Goal: Task Accomplishment & Management: Use online tool/utility

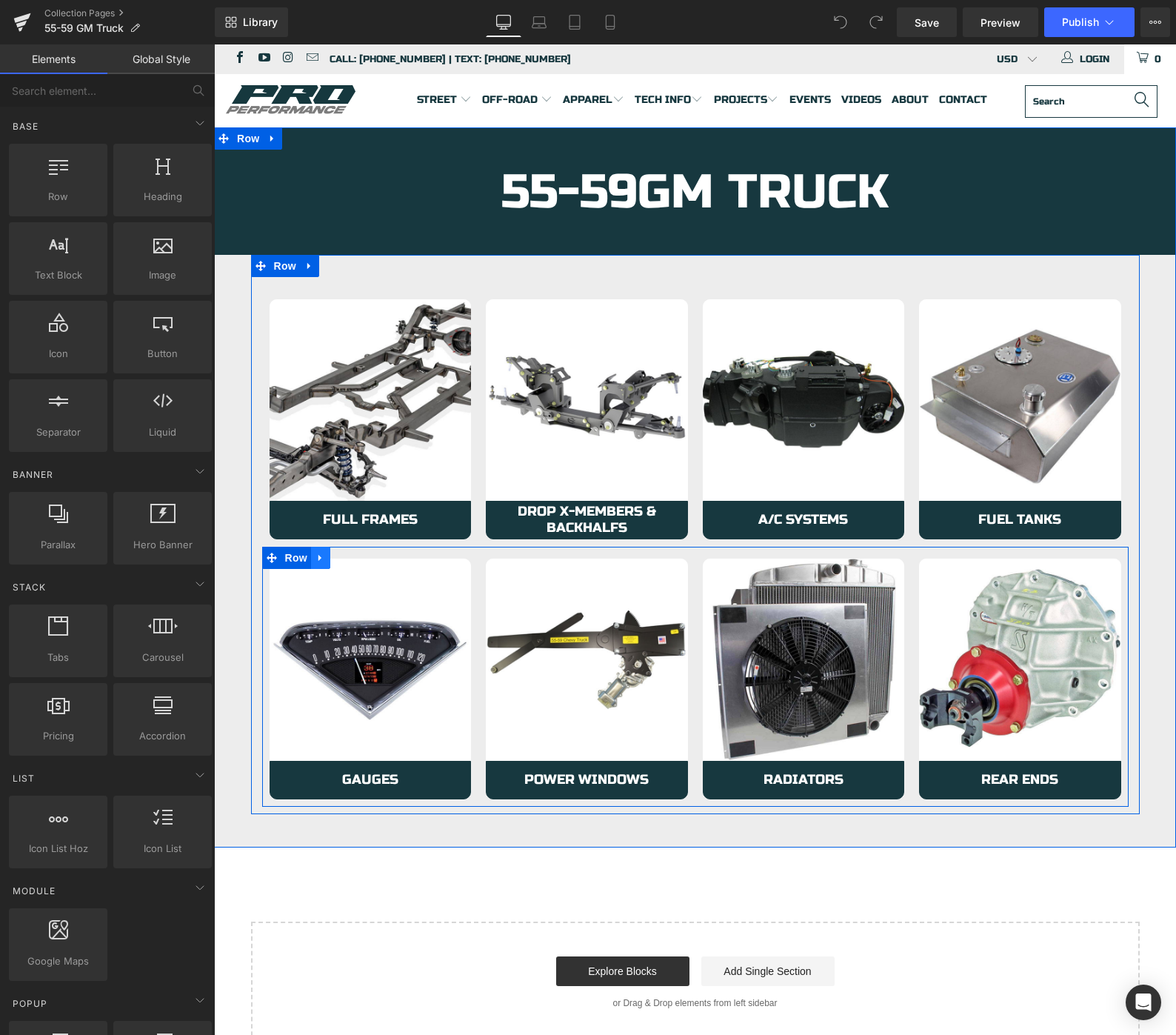
click at [324, 554] on icon at bounding box center [320, 558] width 10 height 11
click at [339, 559] on icon at bounding box center [339, 557] width 10 height 10
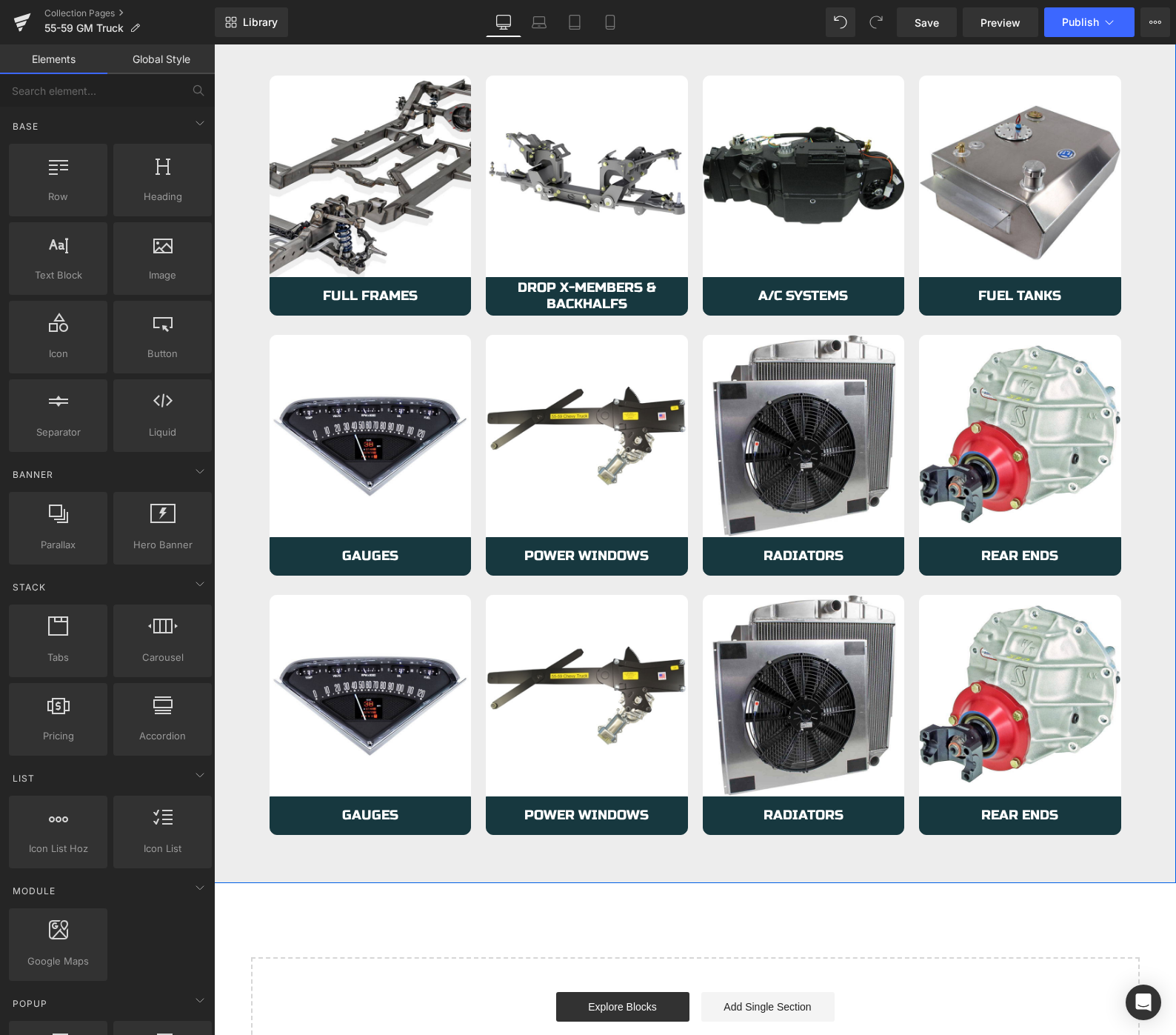
scroll to position [281, 0]
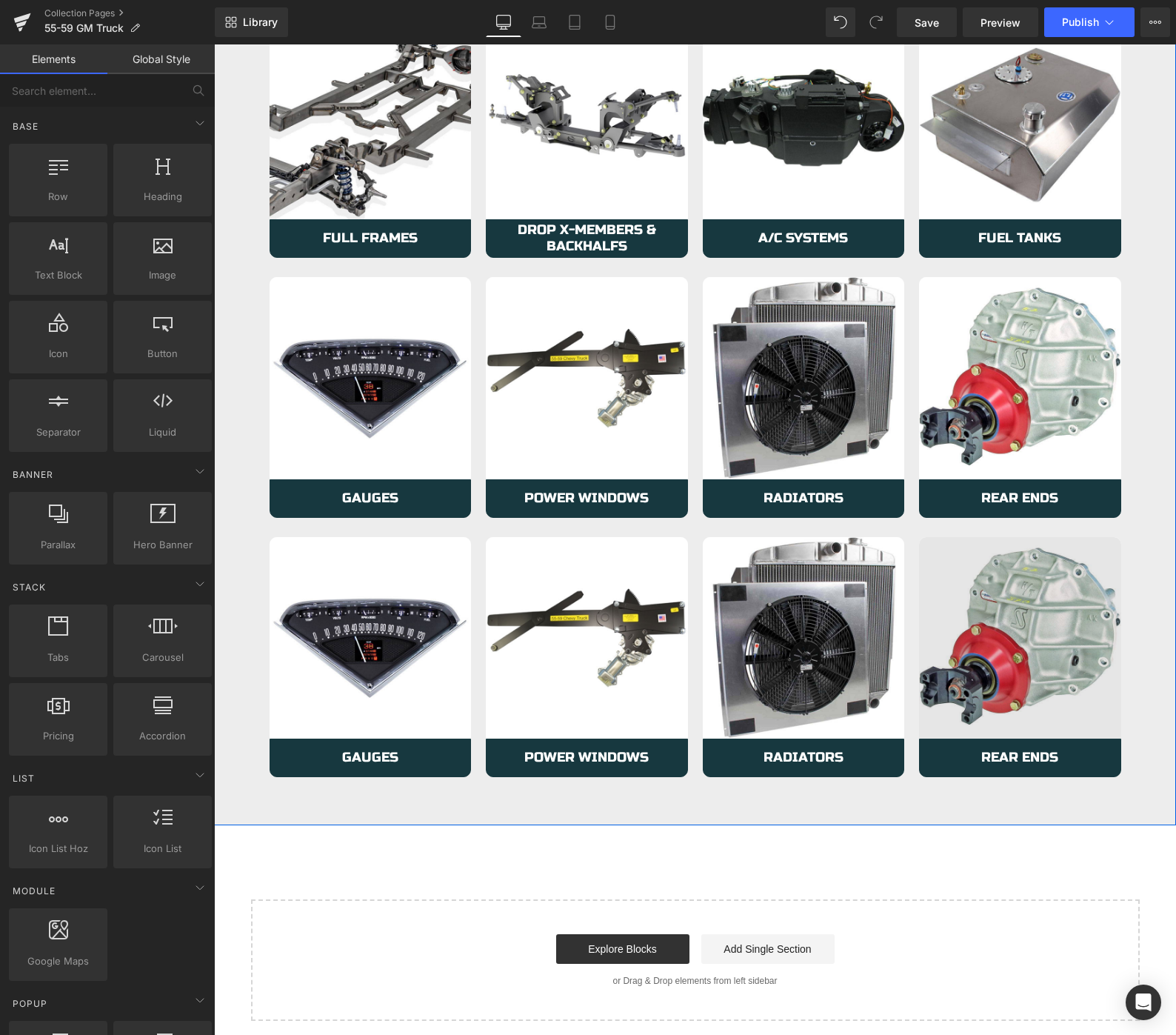
click at [964, 563] on img at bounding box center [1020, 638] width 202 height 202
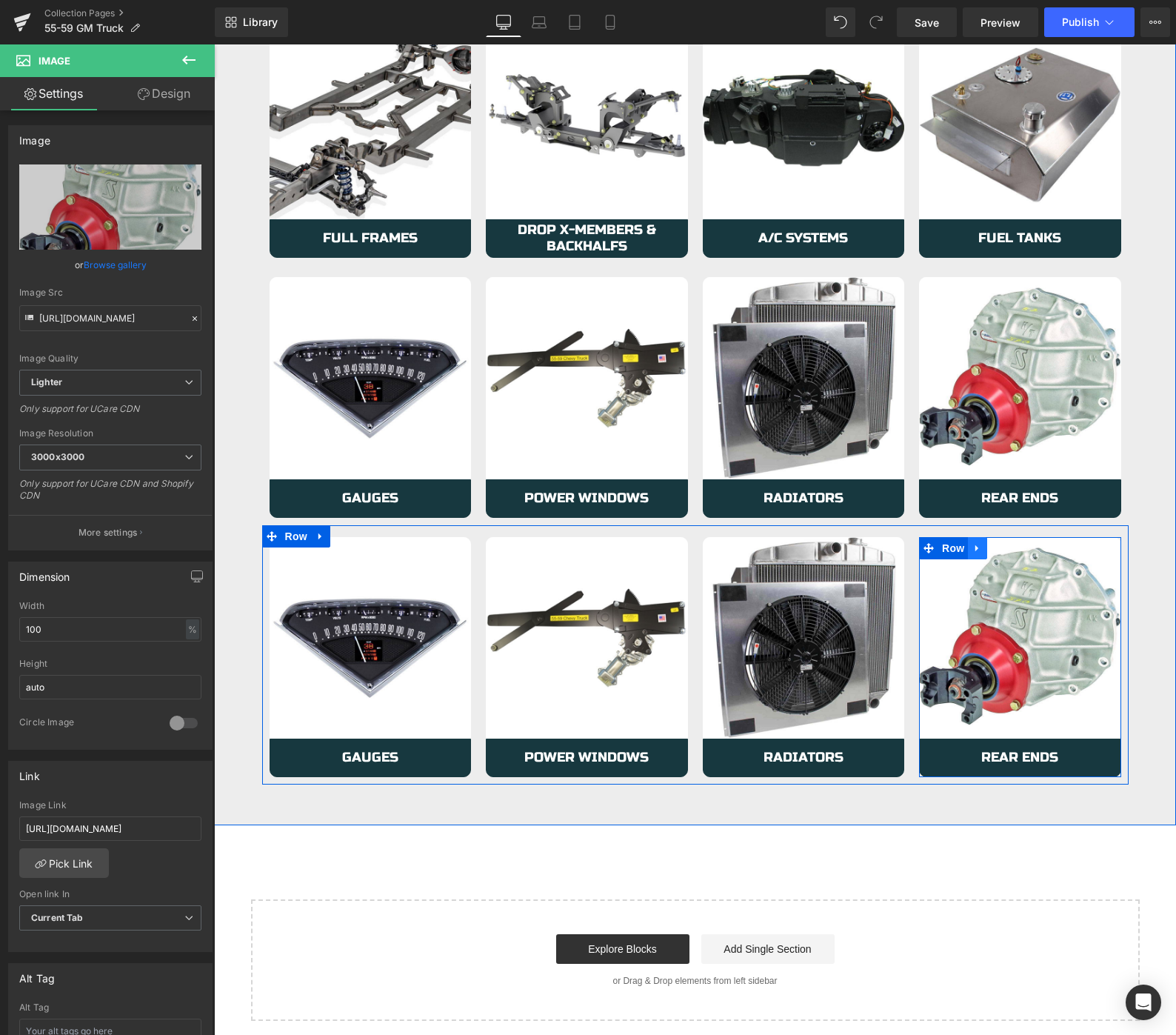
click at [975, 545] on icon at bounding box center [976, 547] width 3 height 6
click at [1016, 550] on icon at bounding box center [1015, 548] width 10 height 10
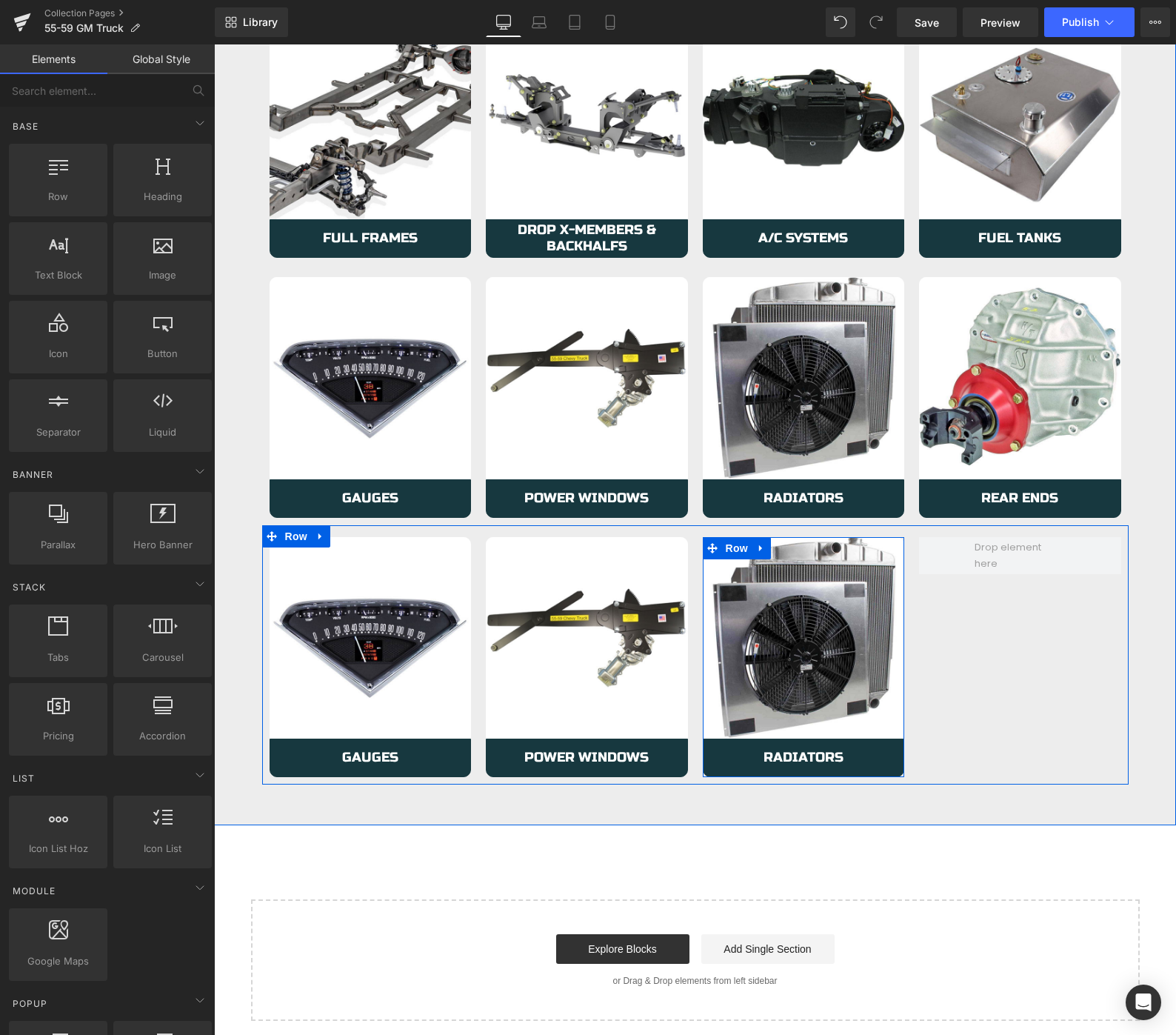
click at [762, 550] on icon at bounding box center [761, 548] width 10 height 11
click at [780, 548] on icon at bounding box center [780, 548] width 10 height 10
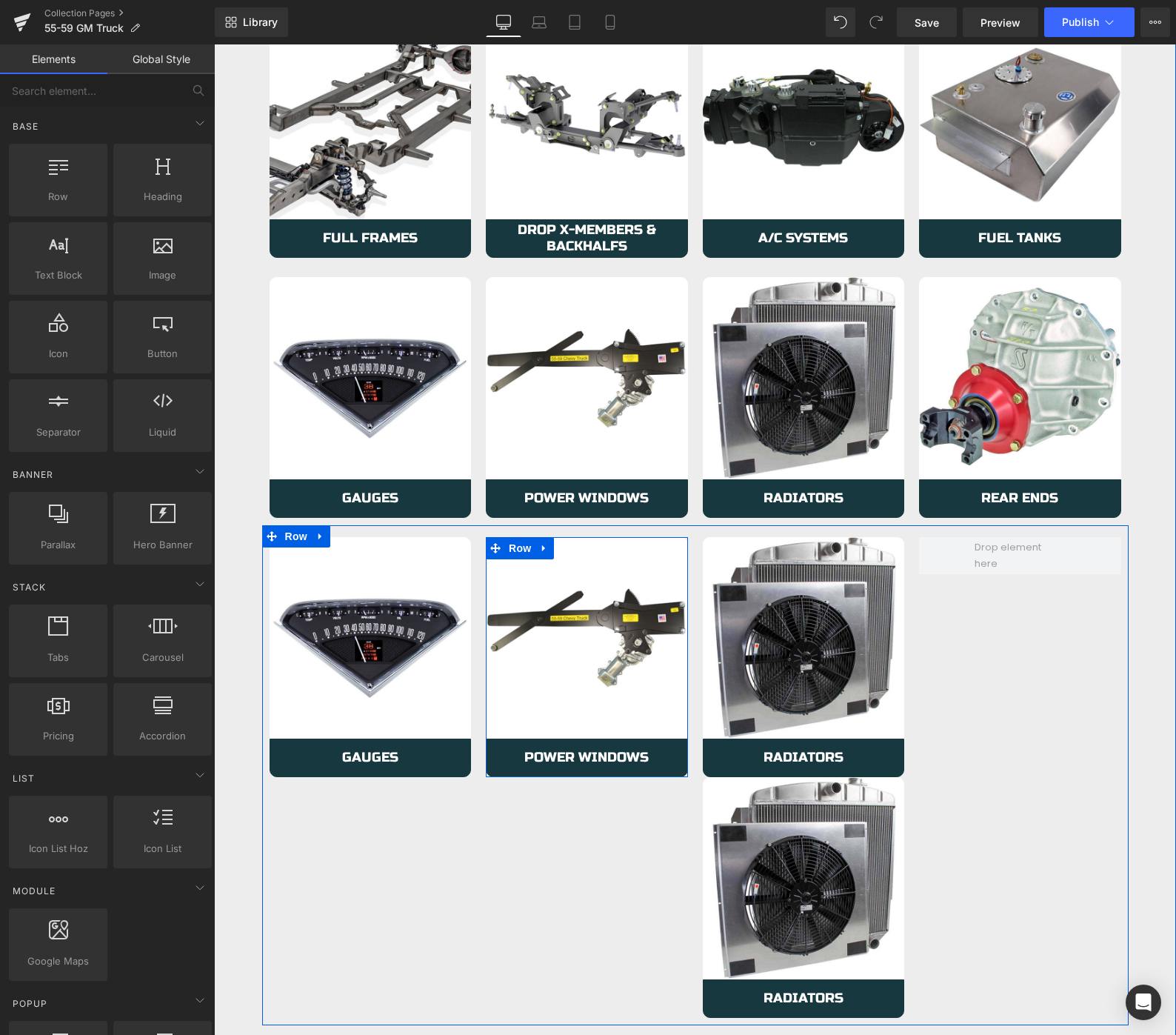
click at [544, 549] on icon at bounding box center [543, 547] width 3 height 6
click at [586, 548] on icon at bounding box center [582, 548] width 10 height 10
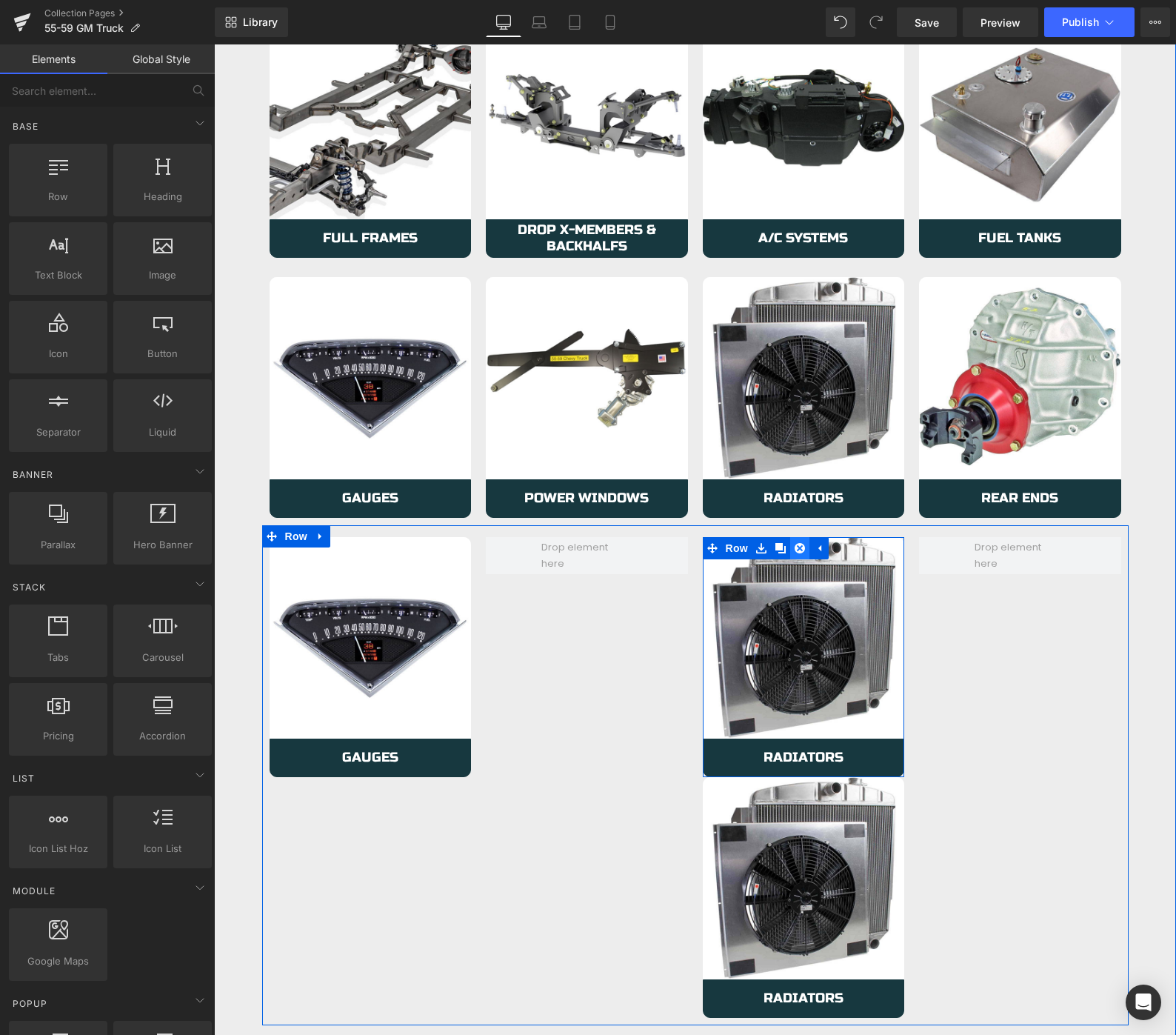
click at [799, 549] on icon at bounding box center [799, 548] width 10 height 10
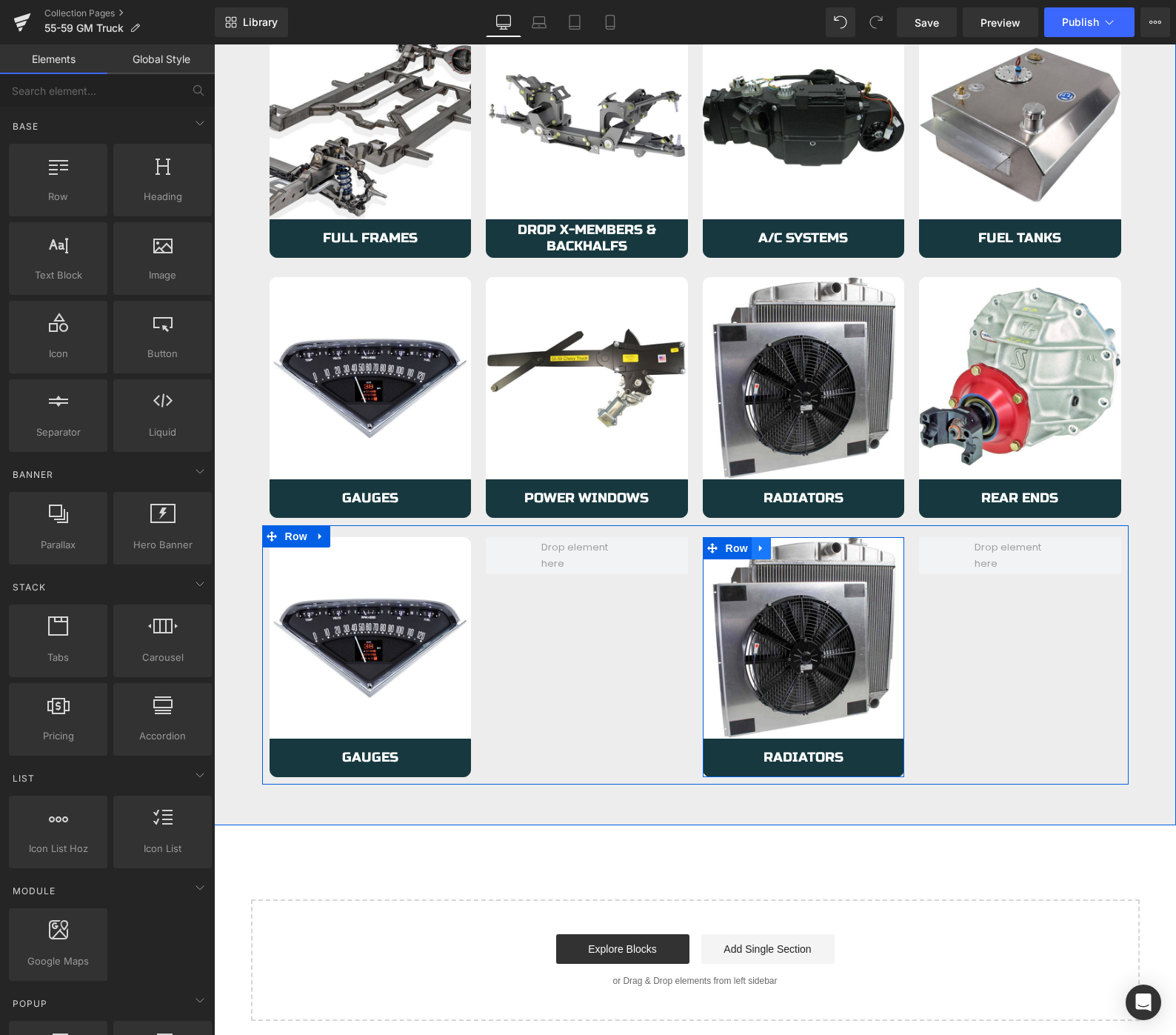
click at [765, 548] on icon at bounding box center [761, 548] width 10 height 11
drag, startPoint x: 799, startPoint y: 548, endPoint x: 741, endPoint y: 549, distance: 58.0
click at [799, 548] on icon at bounding box center [799, 548] width 10 height 11
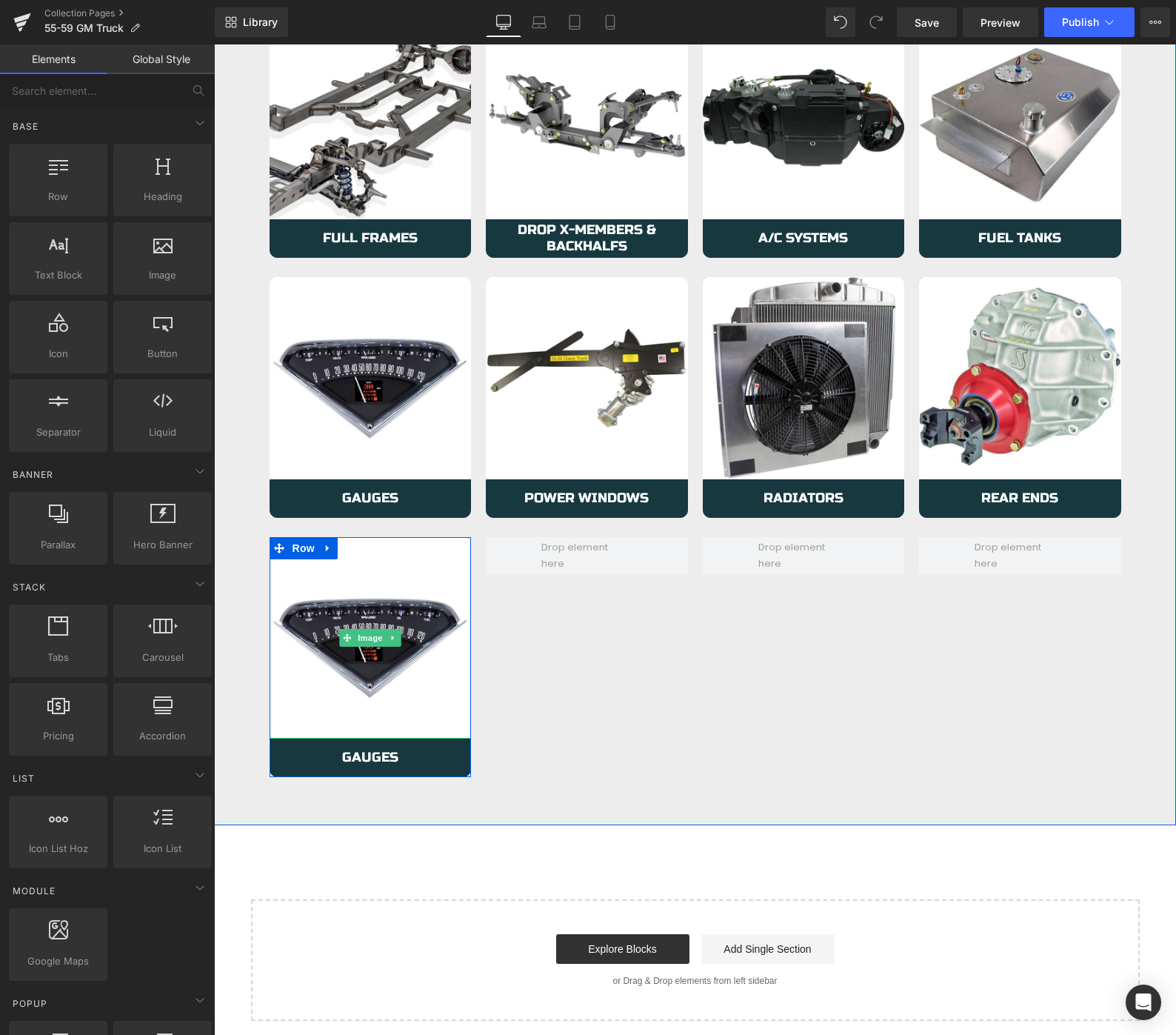
click at [396, 636] on icon at bounding box center [392, 638] width 8 height 9
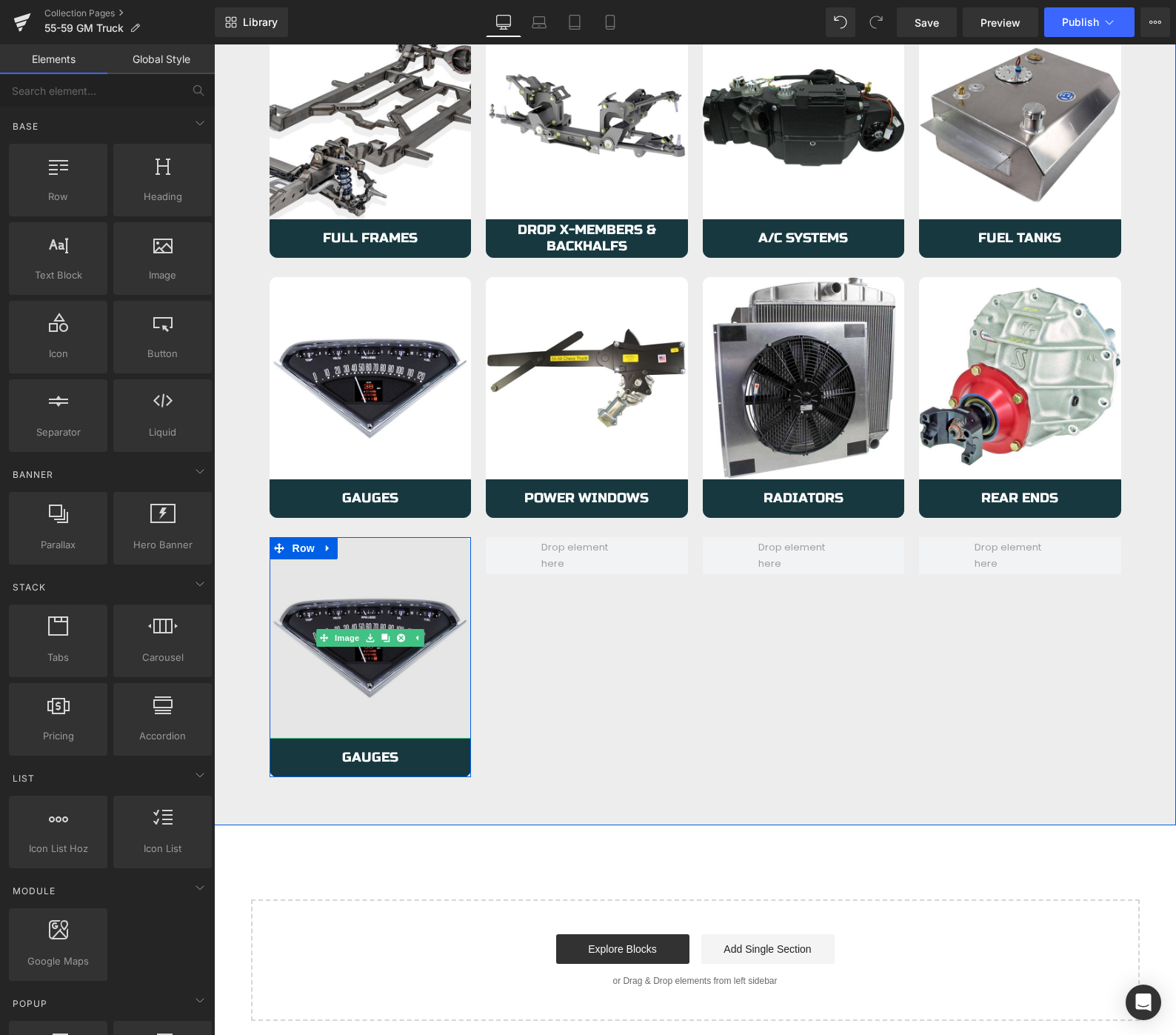
click at [400, 589] on img at bounding box center [370, 638] width 202 height 202
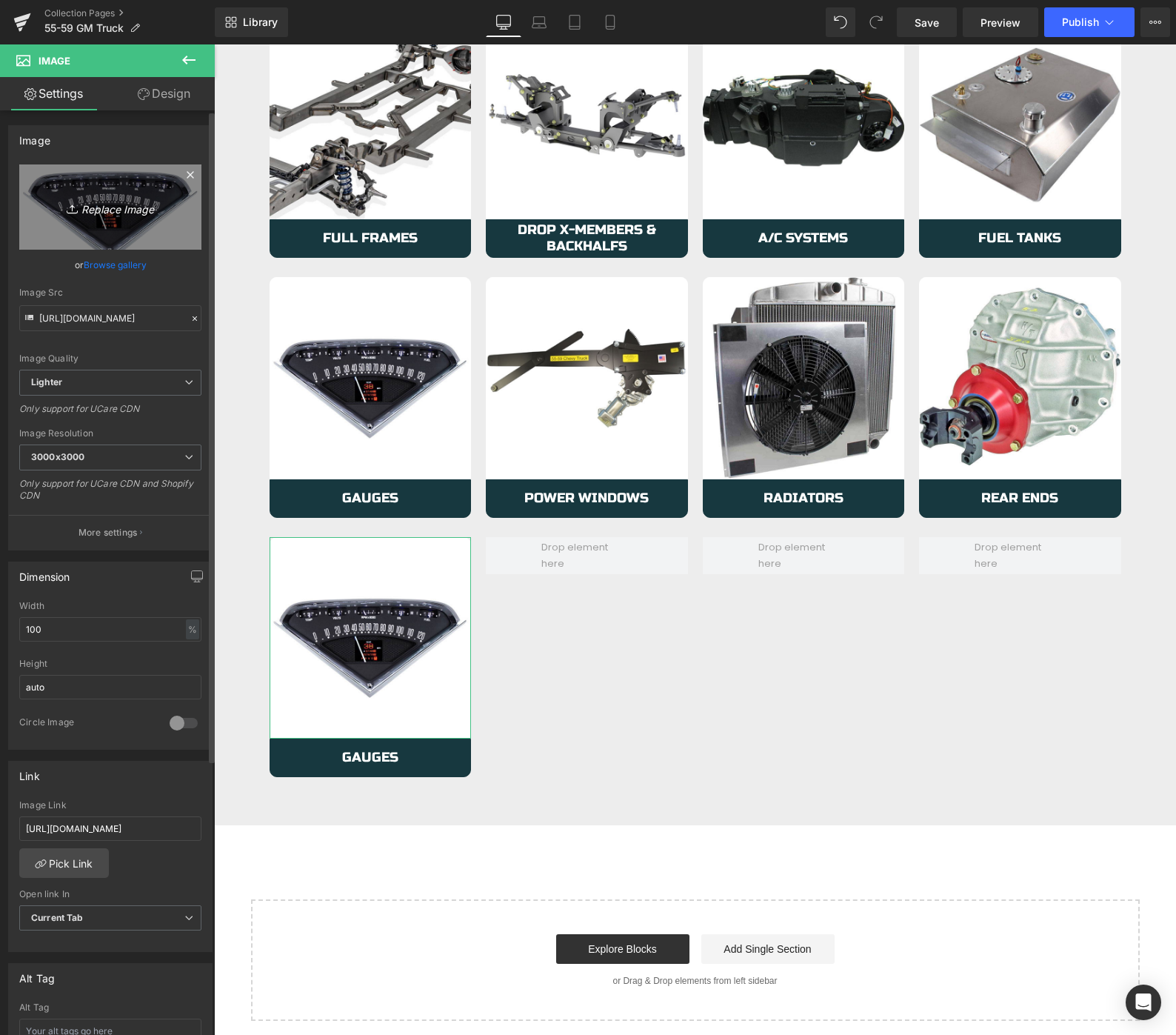
click at [108, 212] on icon "Replace Image" at bounding box center [110, 207] width 119 height 18
type input "C:\fakepath\wiring.avif"
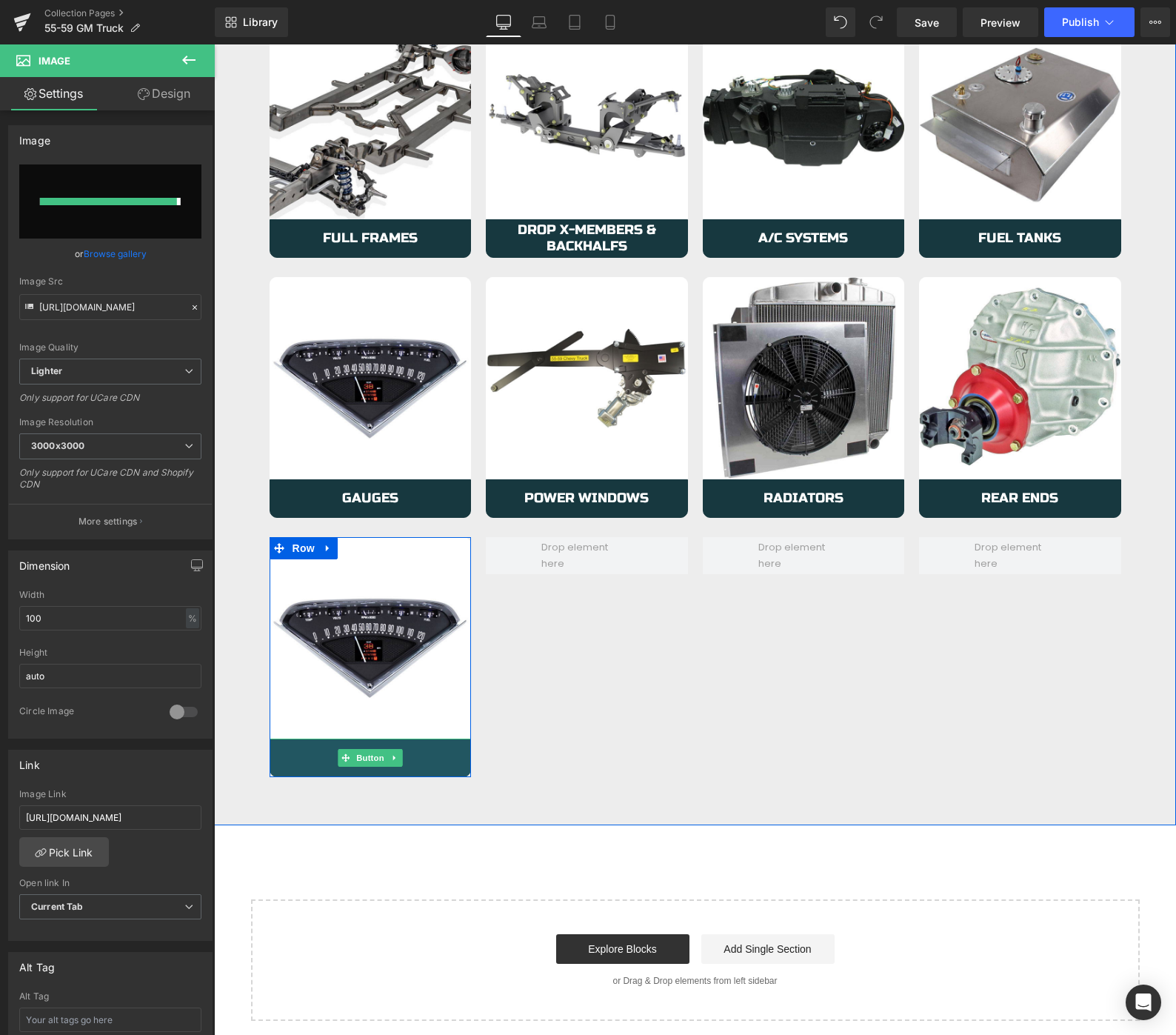
type input "[URL][DOMAIN_NAME]"
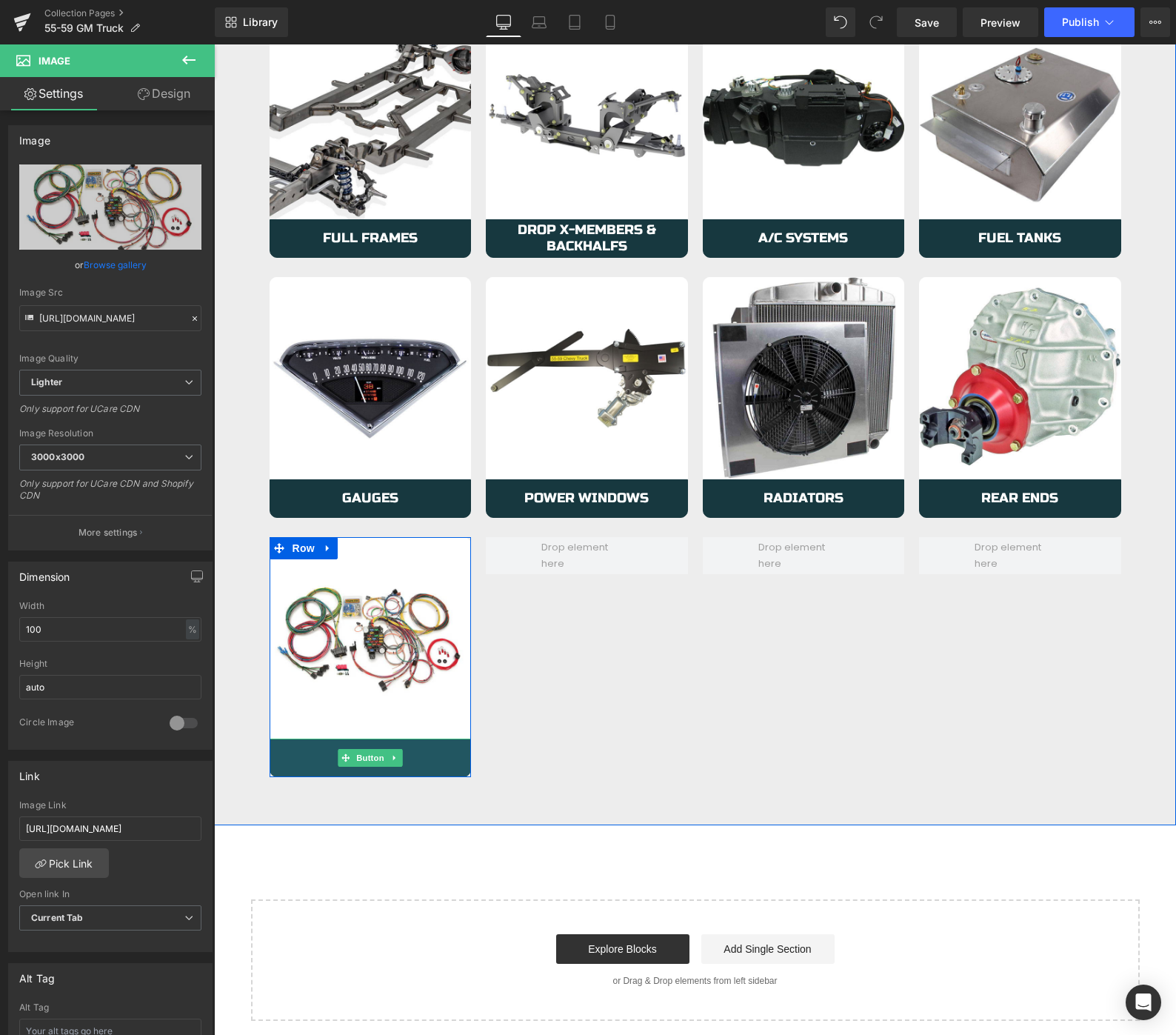
click at [306, 761] on link "Gauges" at bounding box center [370, 758] width 202 height 39
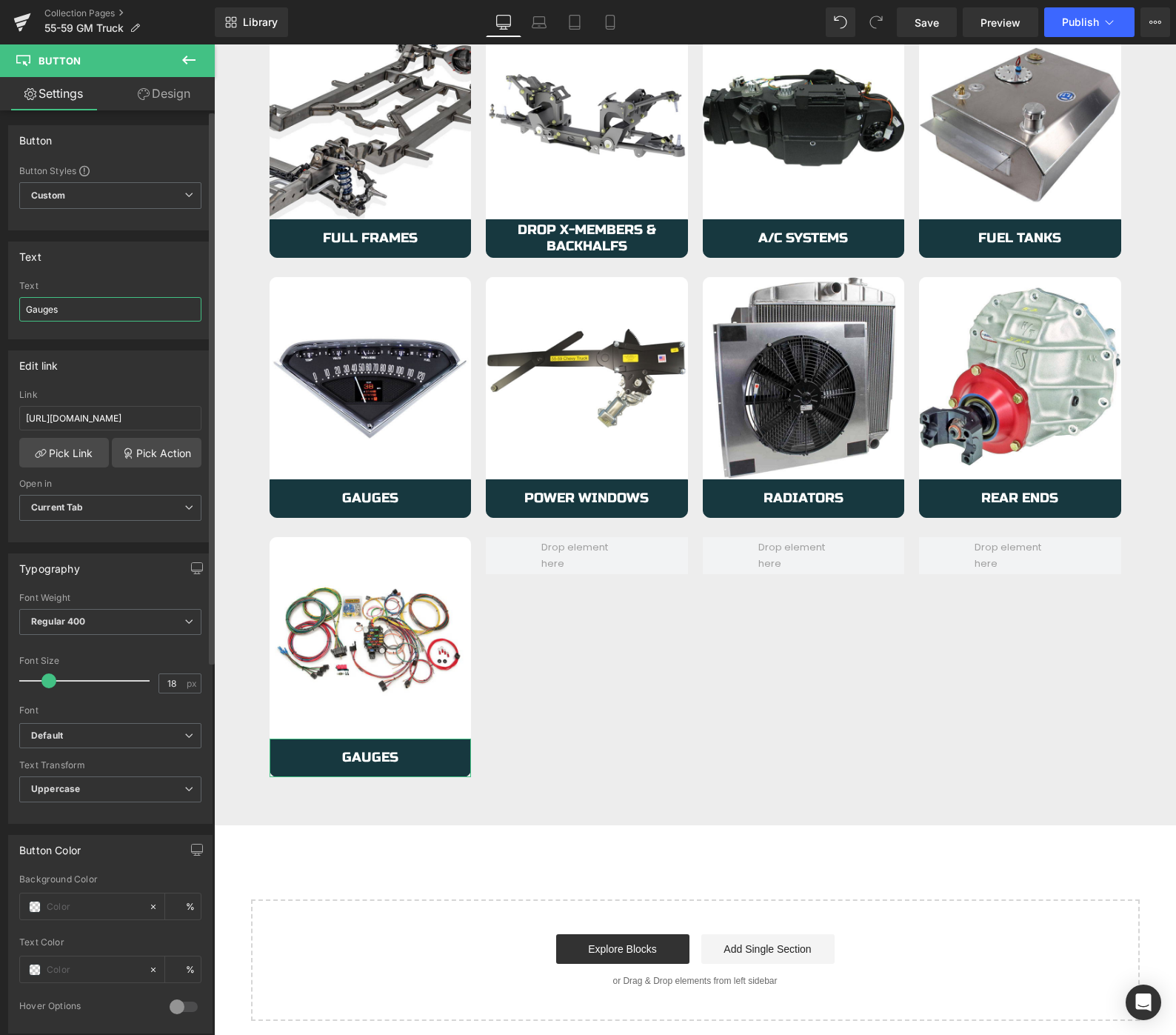
click at [70, 310] on input "Gauges" at bounding box center [110, 309] width 182 height 25
type input "Wiring"
click at [65, 420] on input "[URL][DOMAIN_NAME]" at bounding box center [110, 418] width 182 height 25
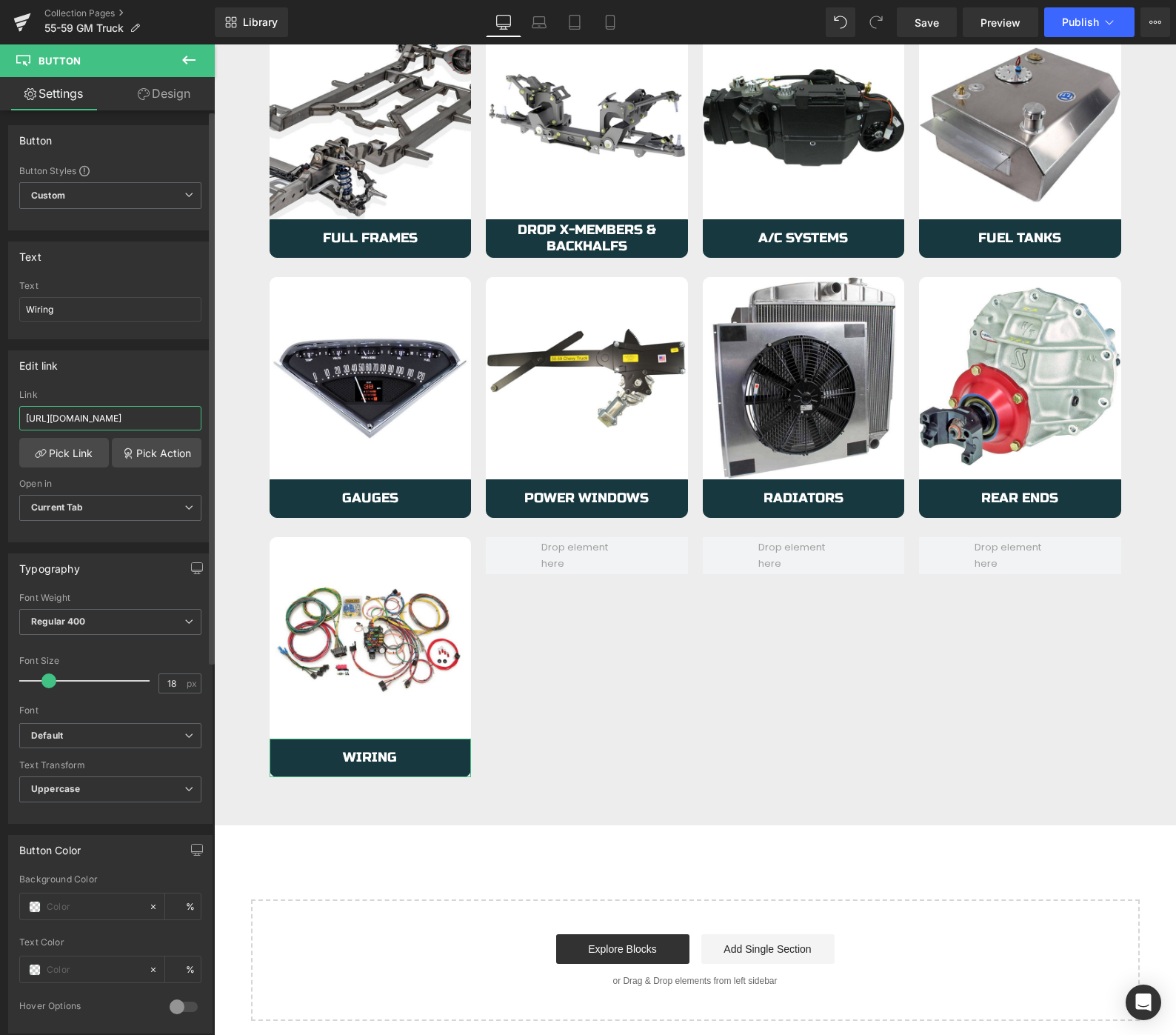
paste input "wiring"
type input "[URL][DOMAIN_NAME]"
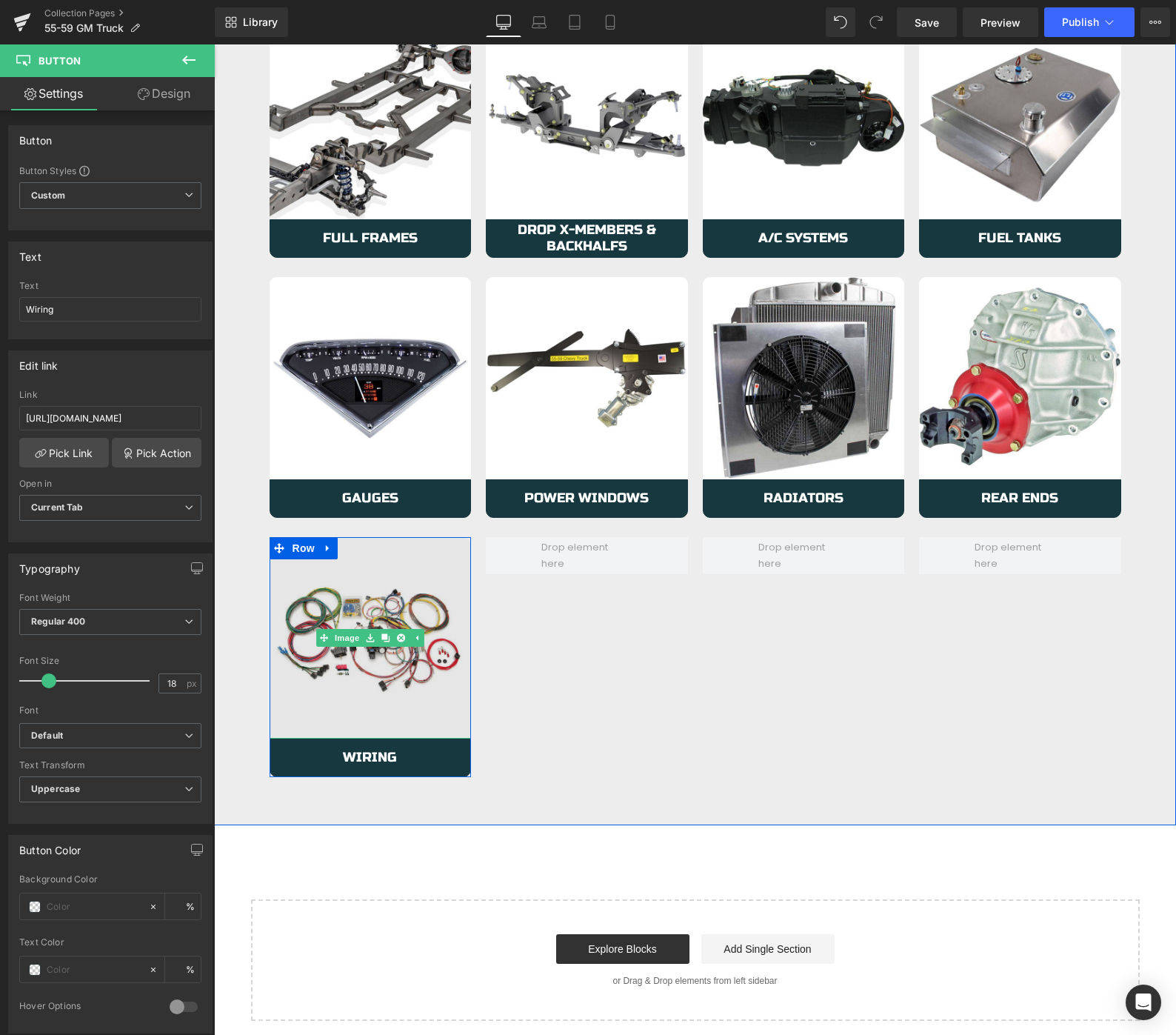
click at [303, 662] on img at bounding box center [370, 638] width 202 height 202
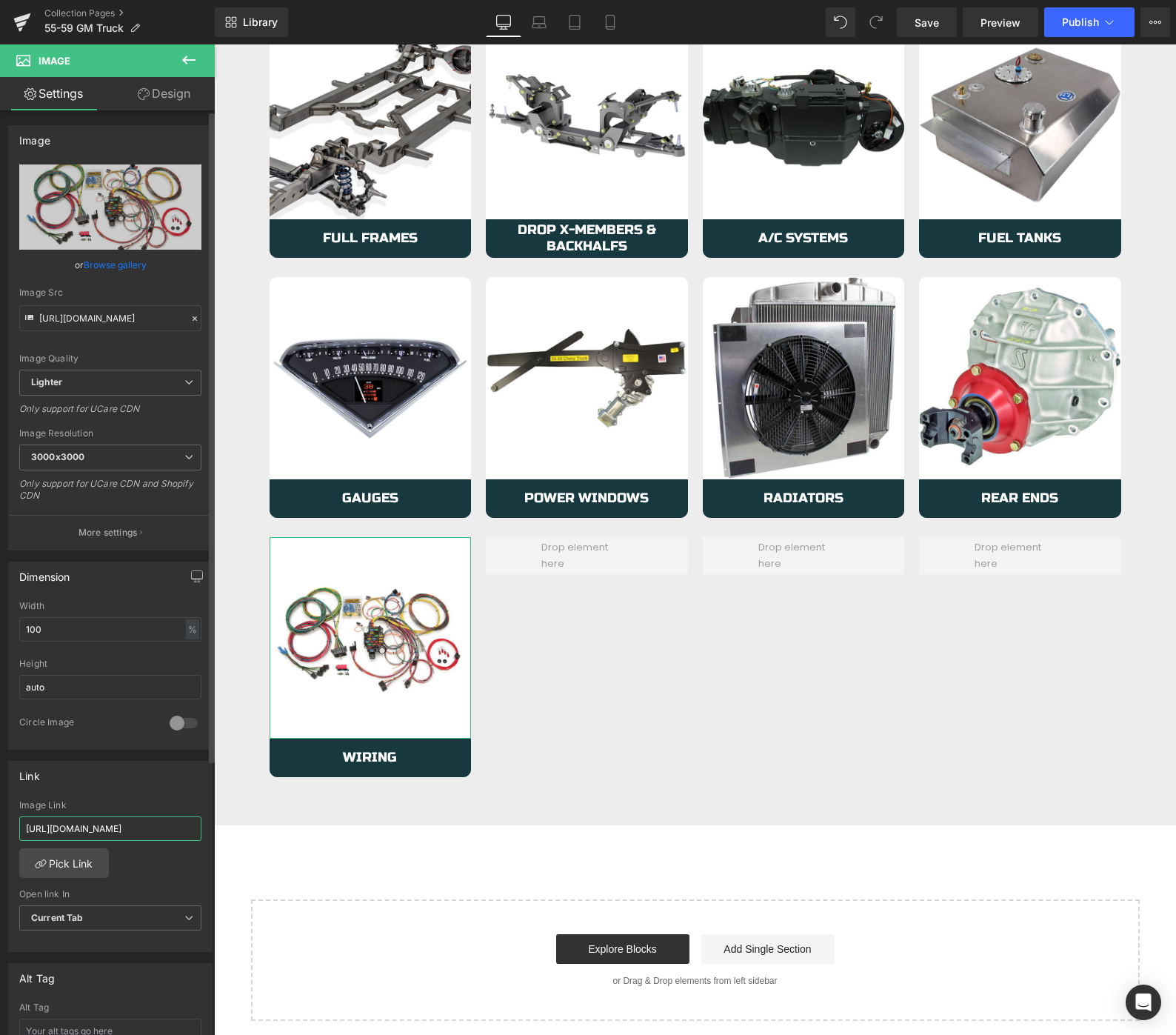
click at [60, 832] on input "[URL][DOMAIN_NAME]" at bounding box center [110, 828] width 182 height 25
paste input "wiring"
type input "[URL][DOMAIN_NAME]"
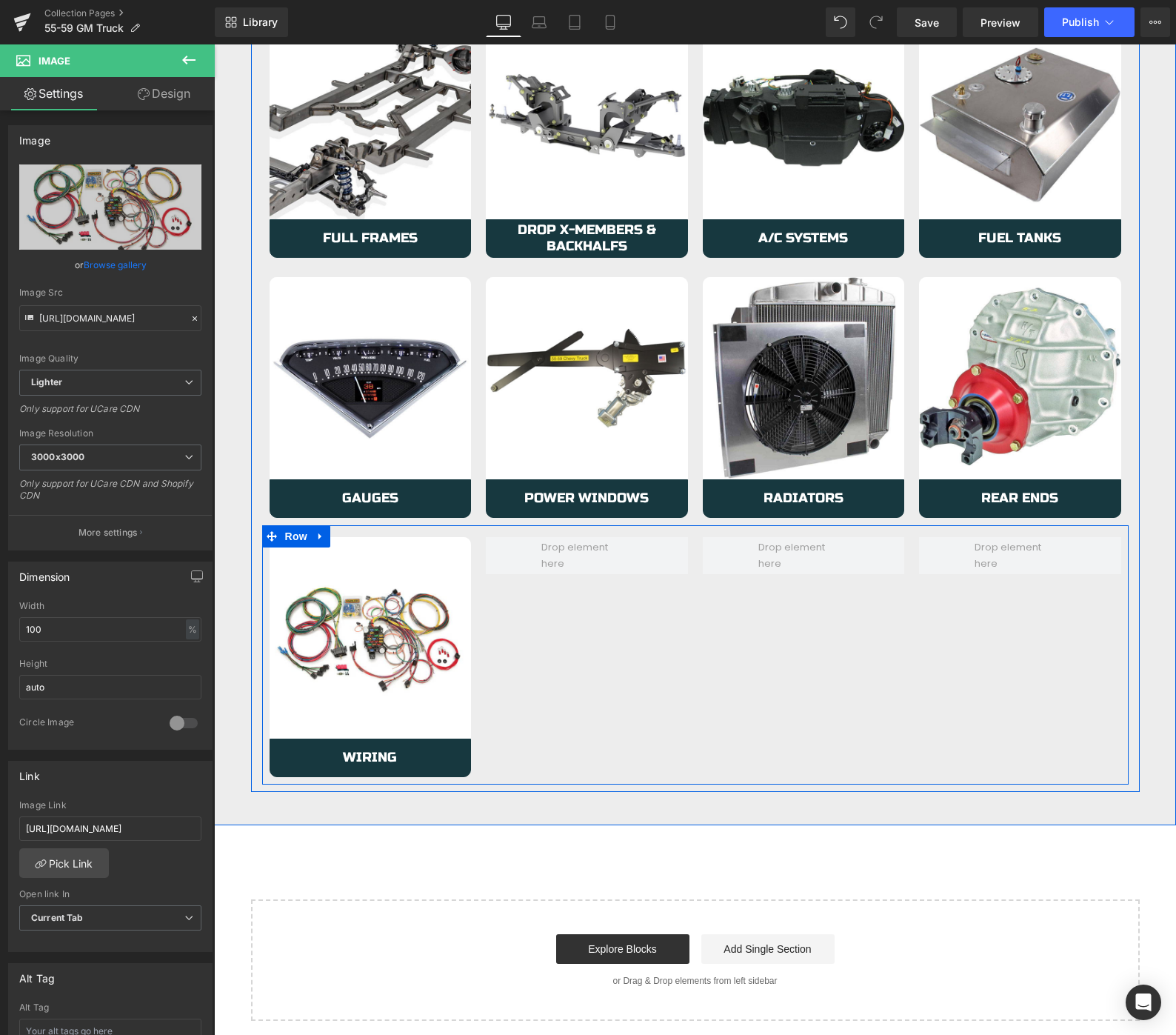
click at [696, 735] on div "Image Wiring Button Row Row" at bounding box center [695, 654] width 866 height 260
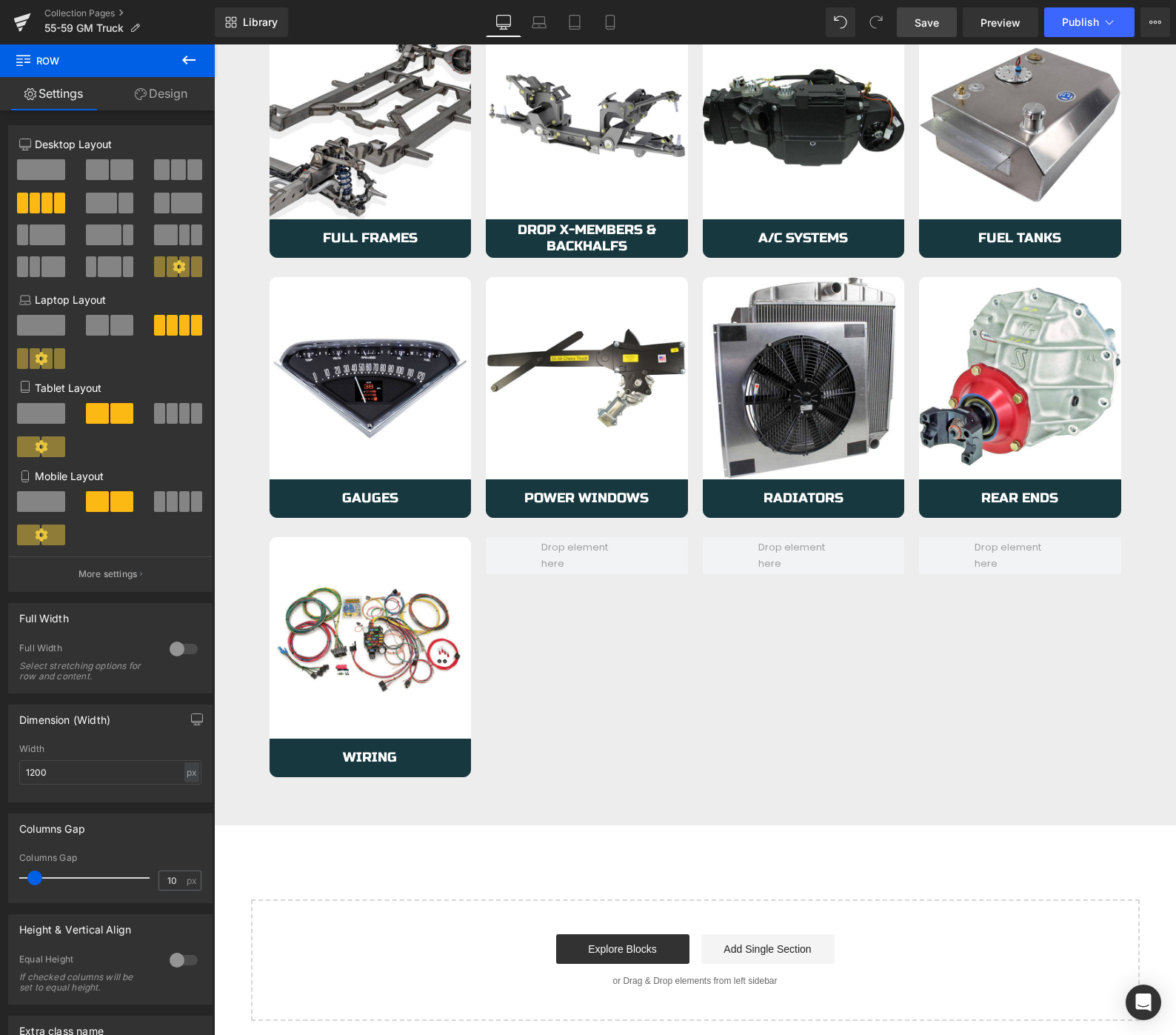
click at [921, 25] on span "Save" at bounding box center [926, 22] width 25 height 16
click at [1079, 21] on span "Publish" at bounding box center [1080, 22] width 37 height 12
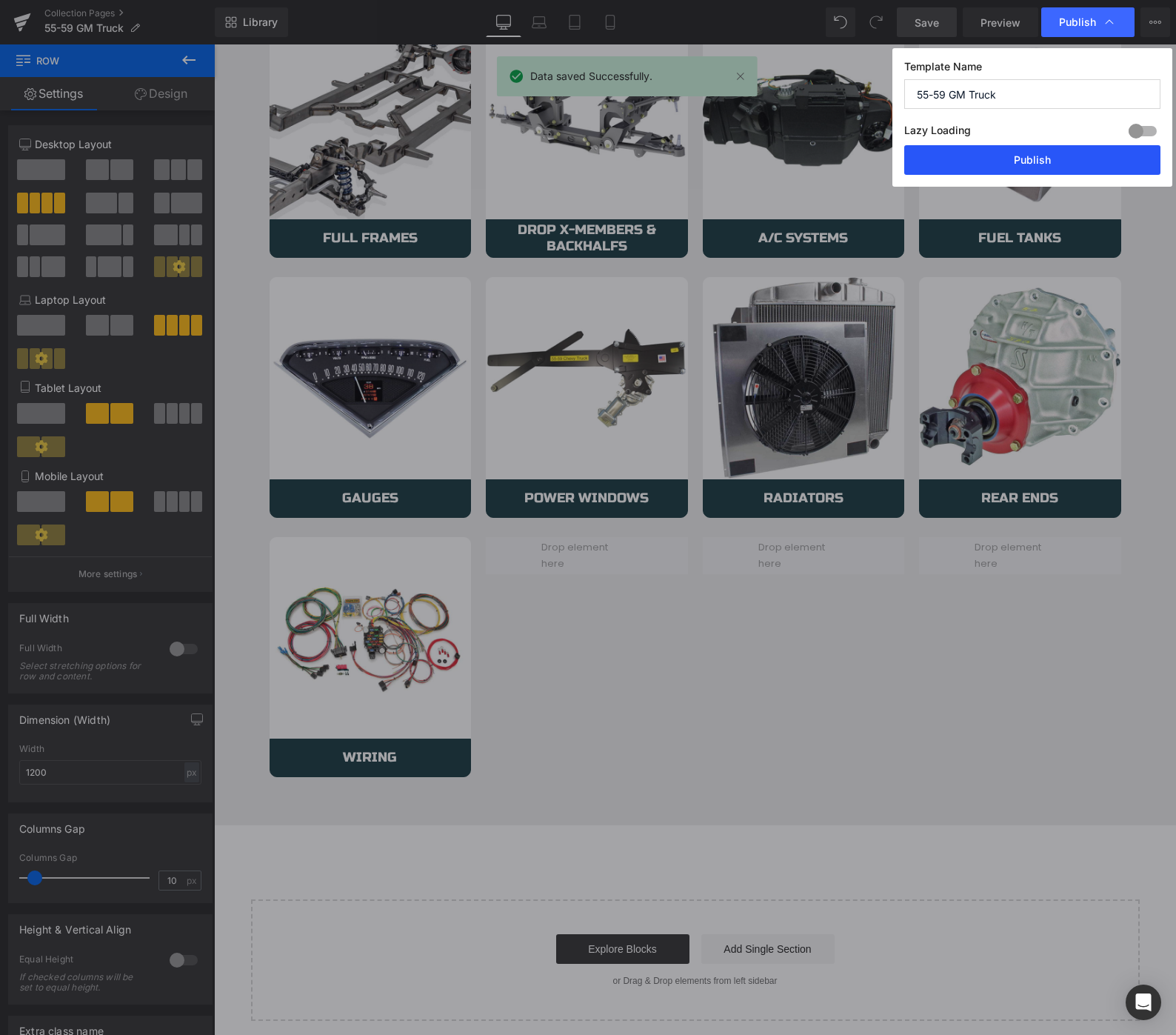
click at [1042, 163] on button "Publish" at bounding box center [1032, 160] width 256 height 29
